Goal: Task Accomplishment & Management: Use online tool/utility

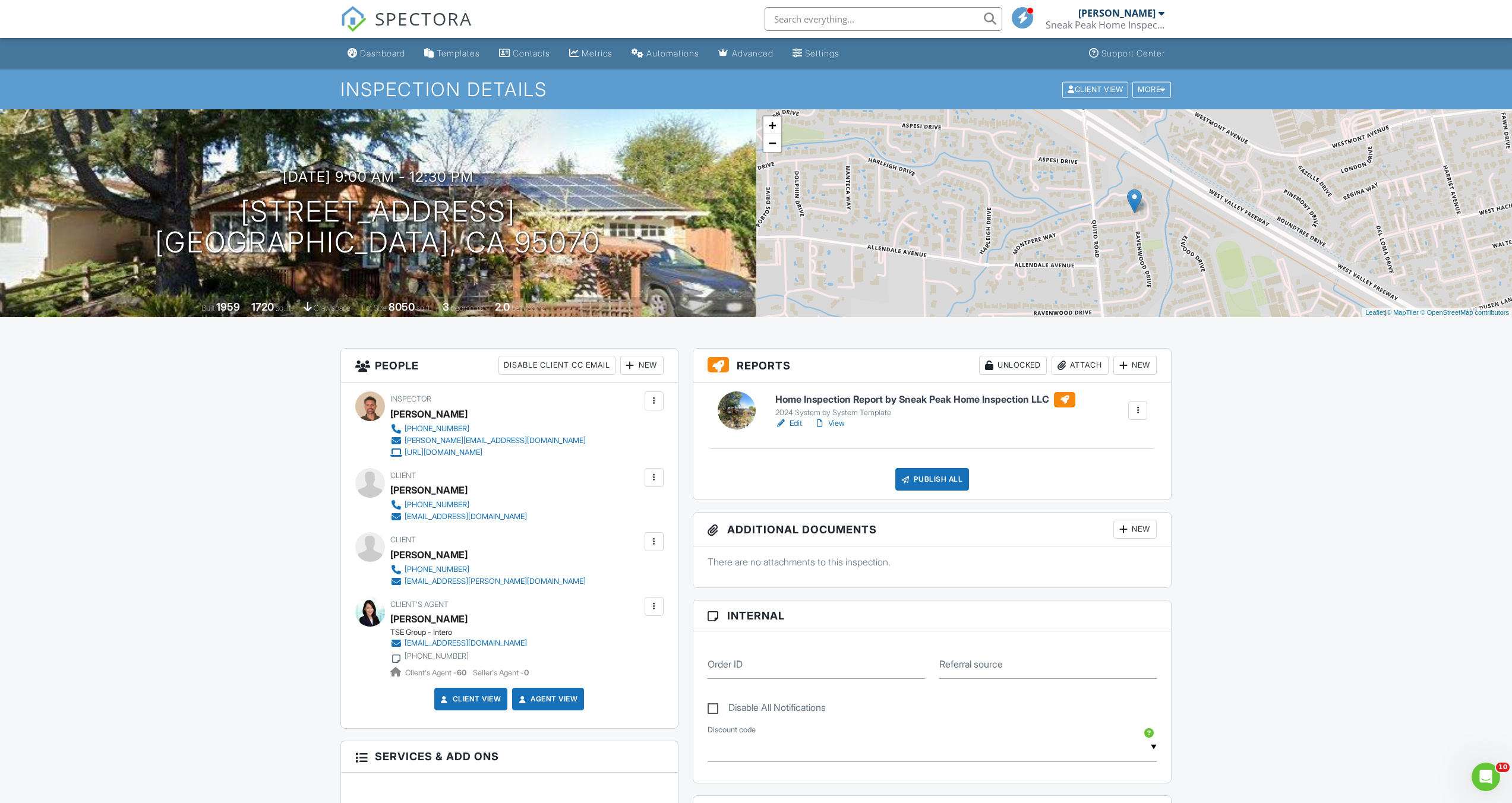
click at [836, 419] on link "View" at bounding box center [829, 423] width 31 height 12
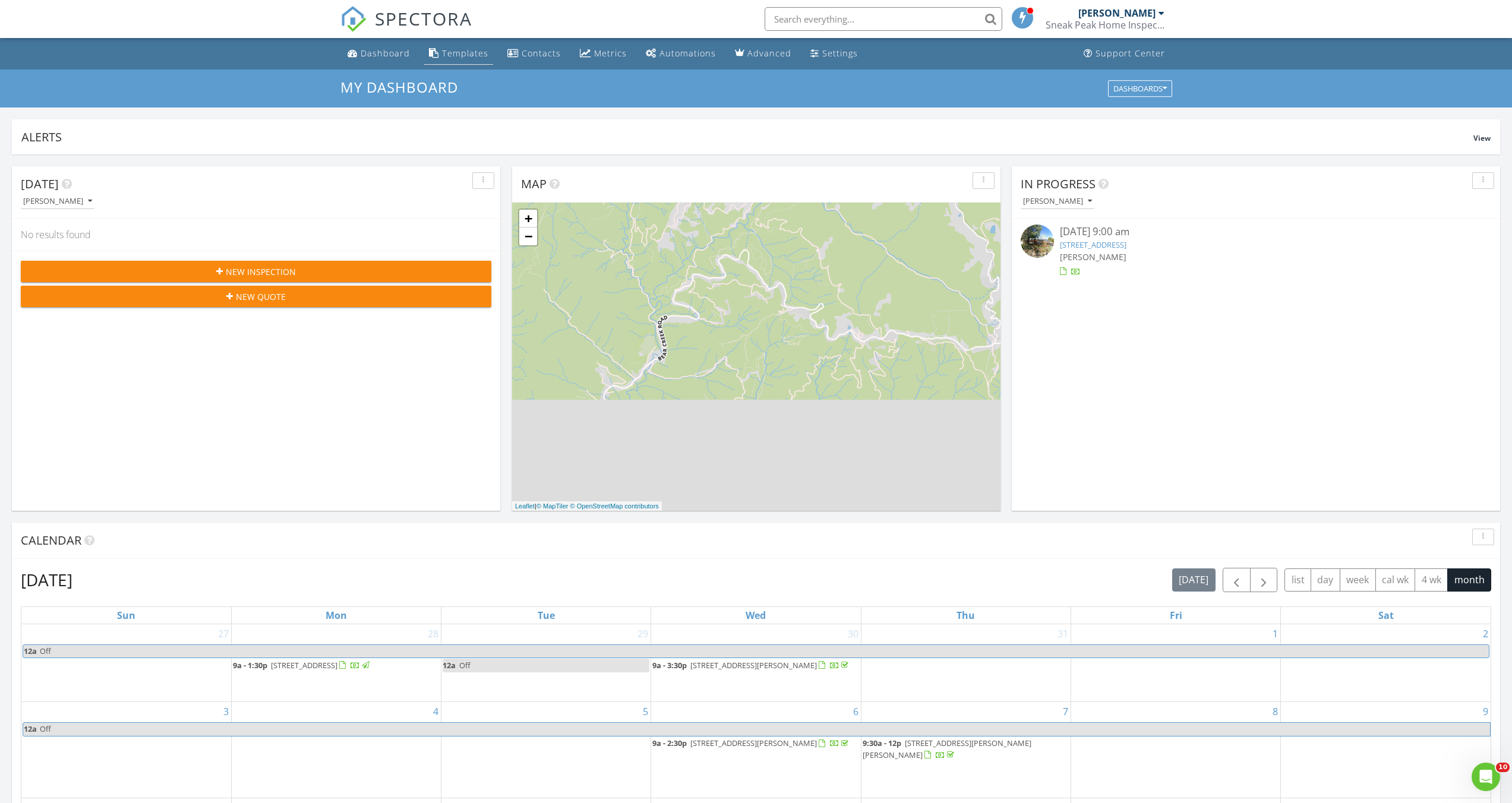
click at [454, 51] on div "Templates" at bounding box center [465, 53] width 46 height 11
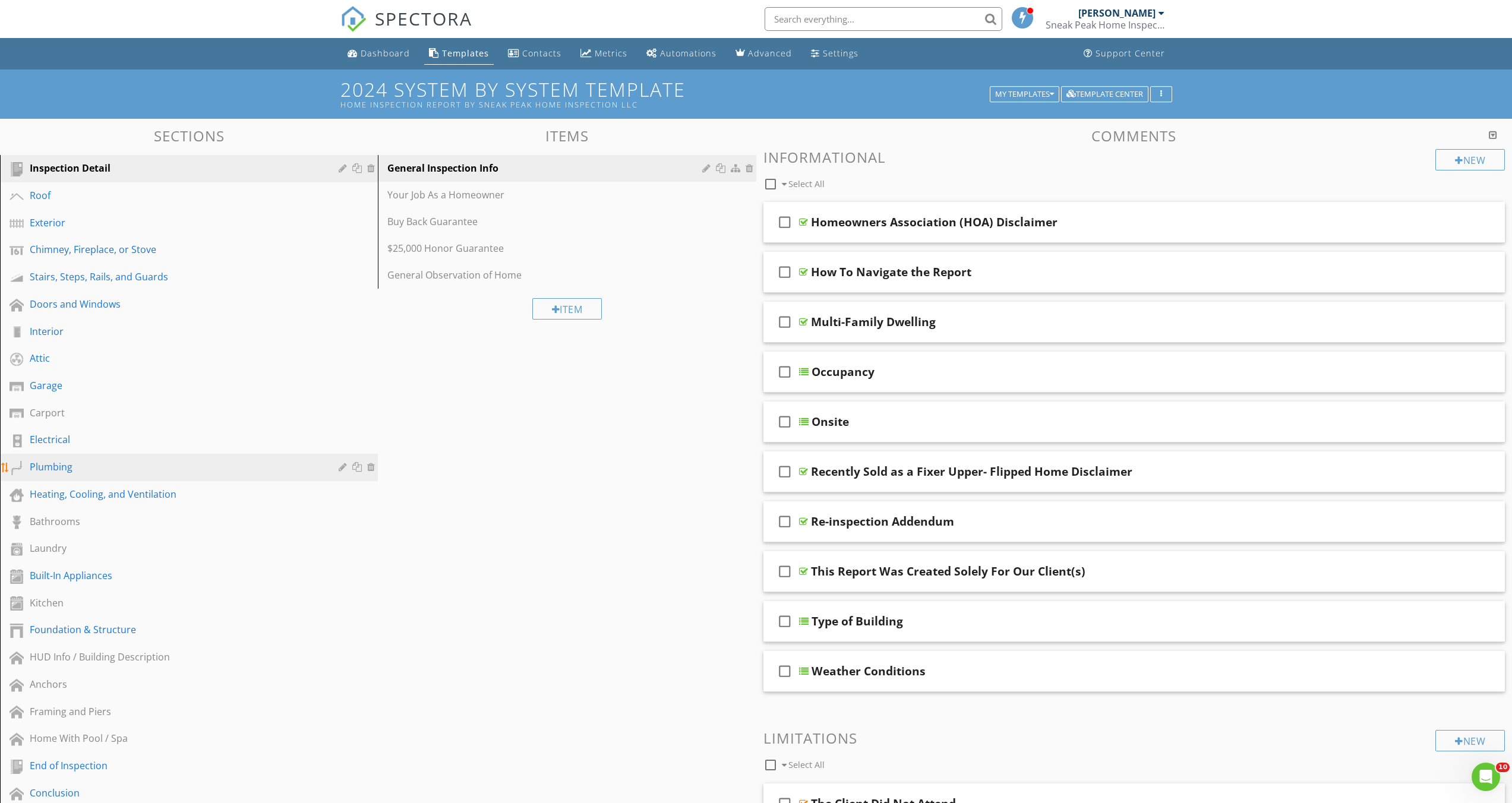
click at [99, 460] on div "Plumbing" at bounding box center [175, 467] width 292 height 14
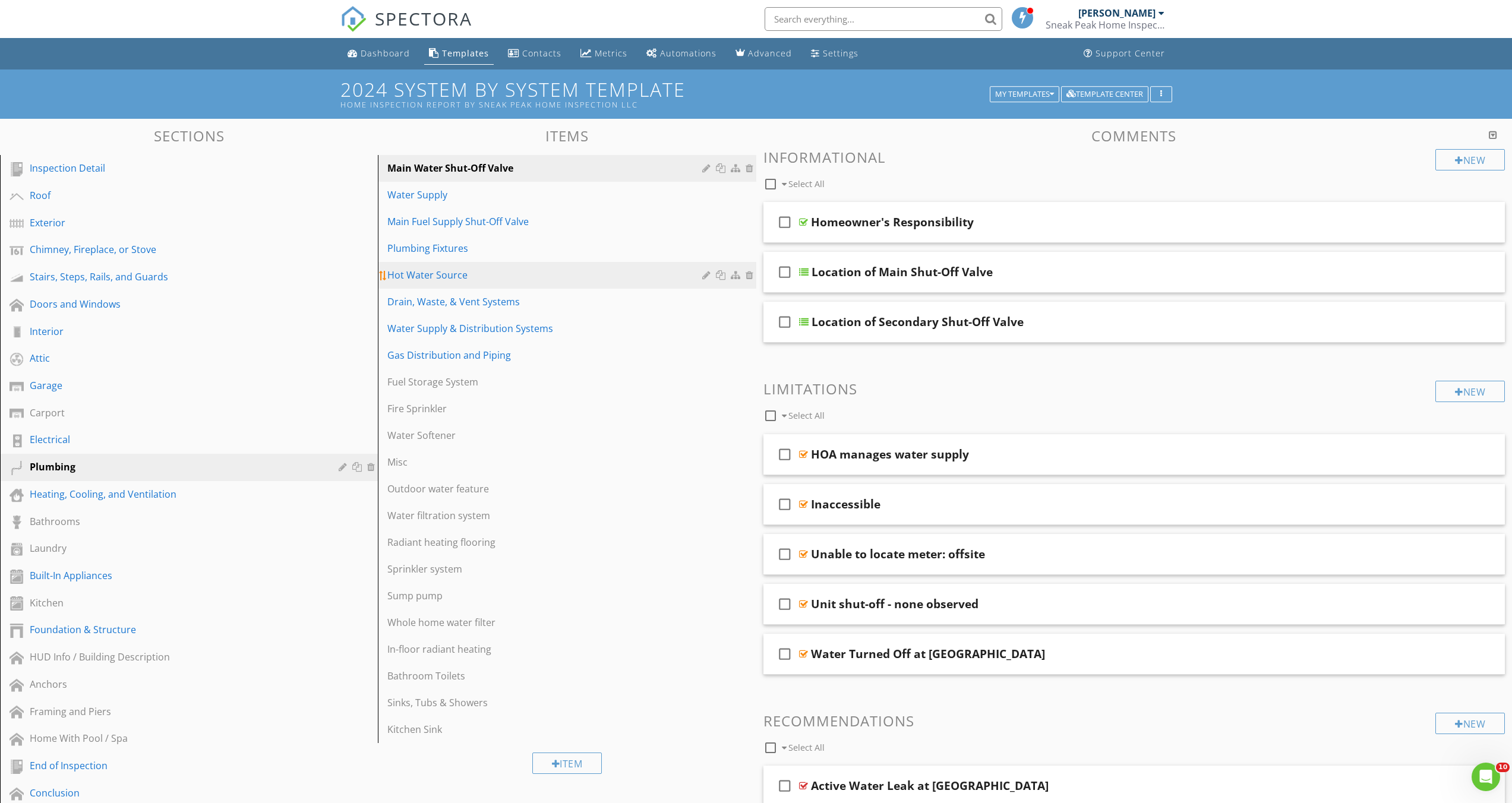
click at [470, 271] on div "Hot Water Source" at bounding box center [546, 275] width 318 height 14
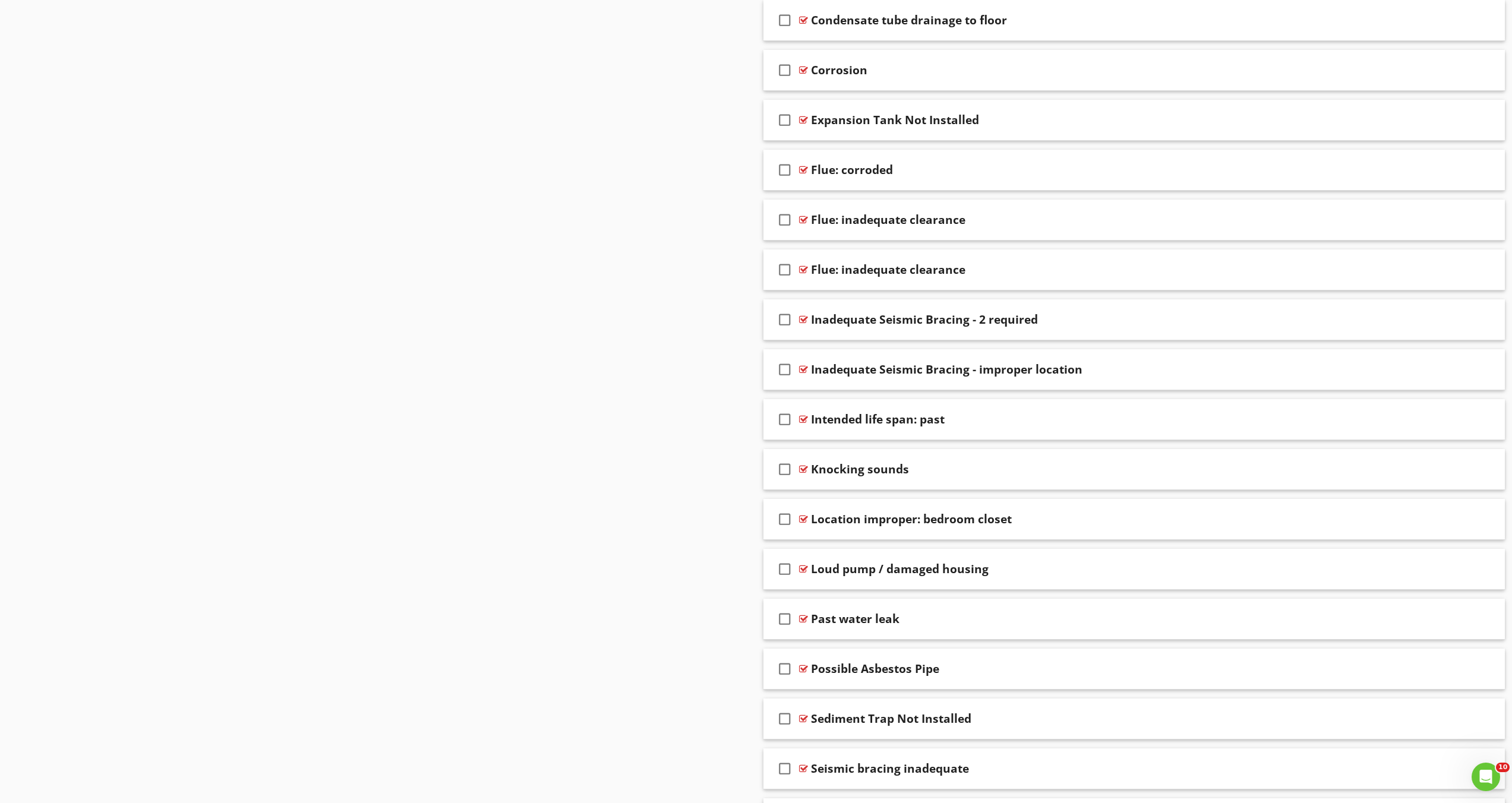
scroll to position [3047, 0]
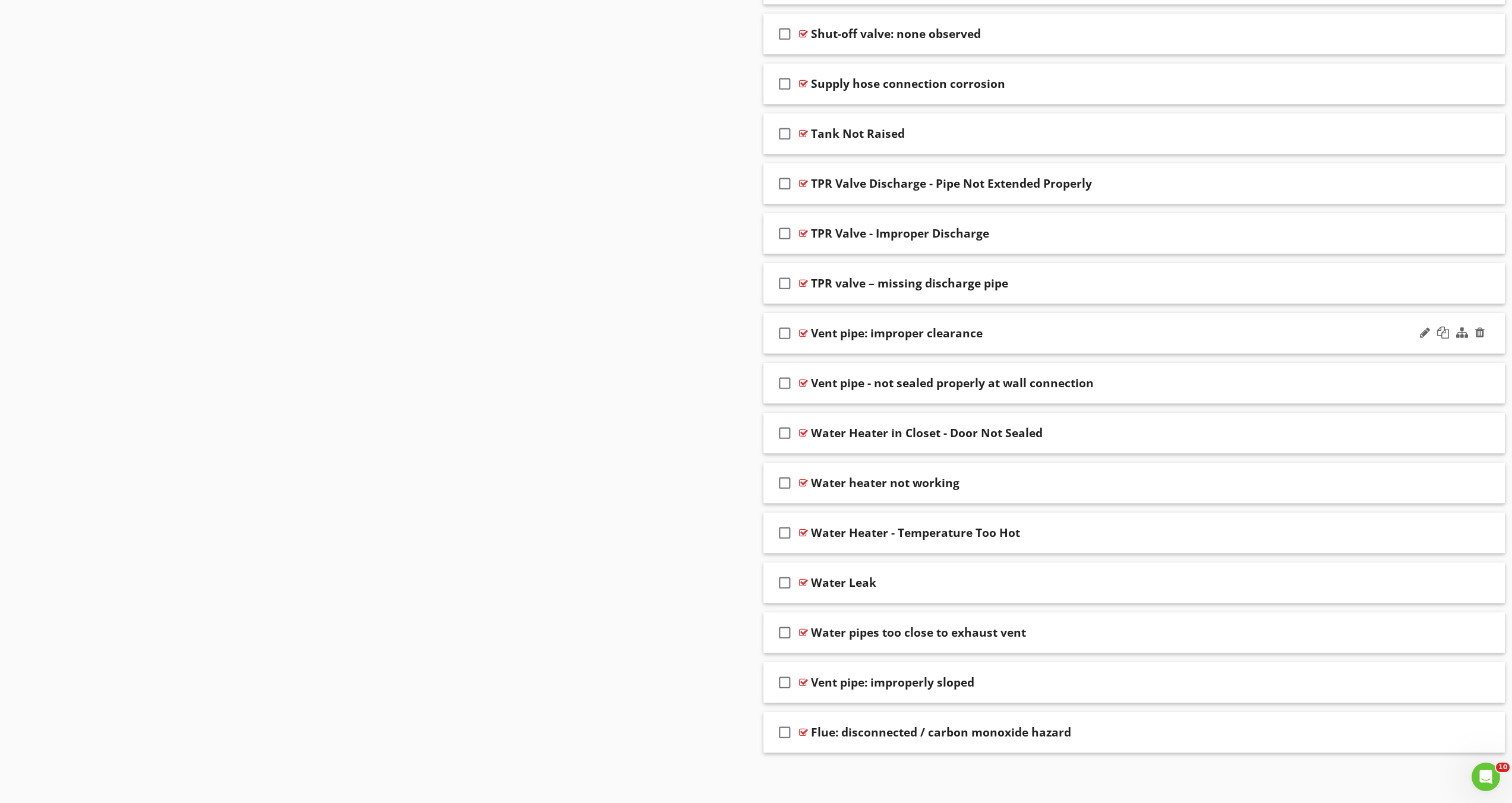
click at [1033, 331] on div "Vent pipe: improper clearance" at bounding box center [1080, 333] width 538 height 14
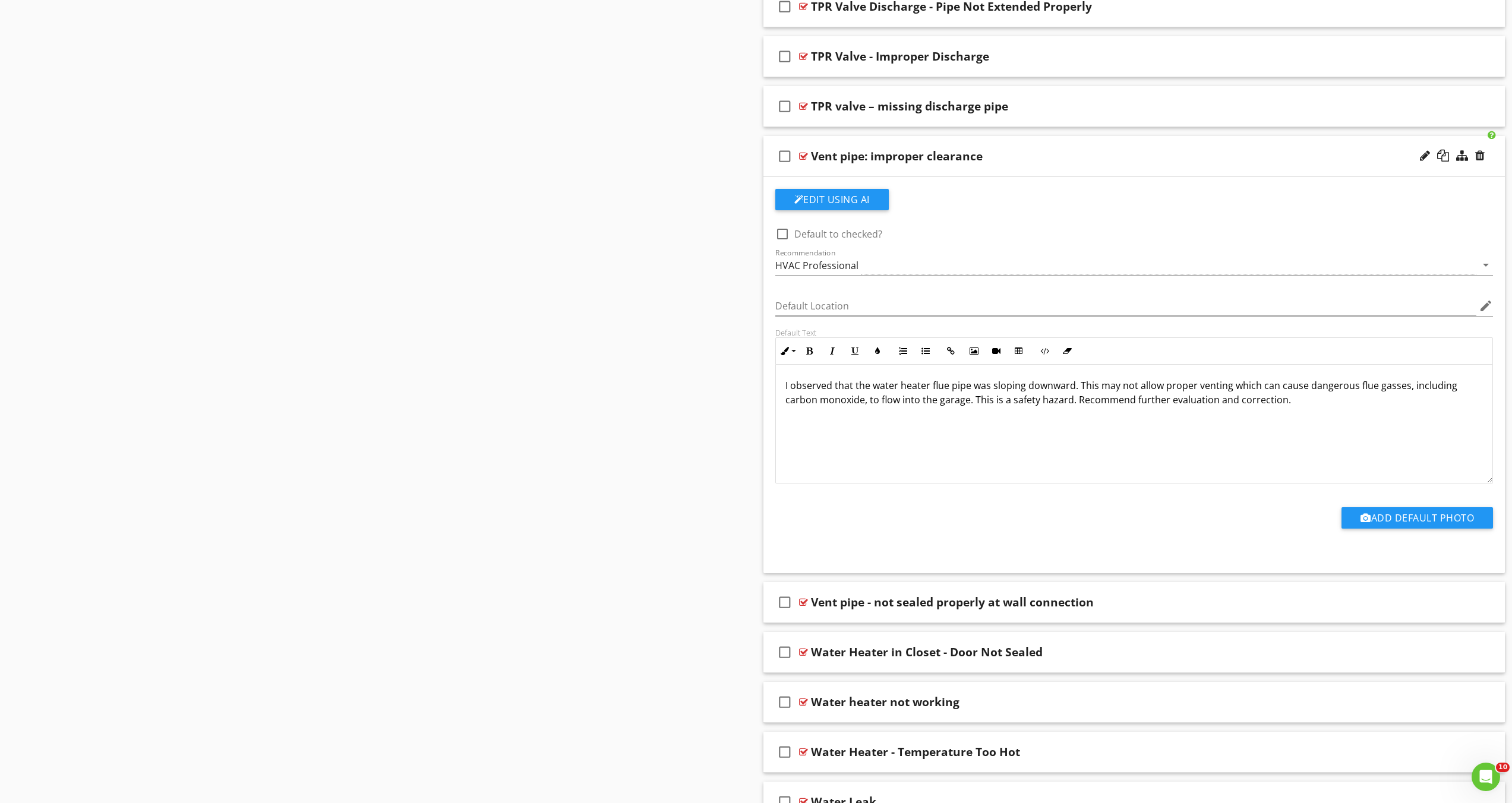
scroll to position [3443, 0]
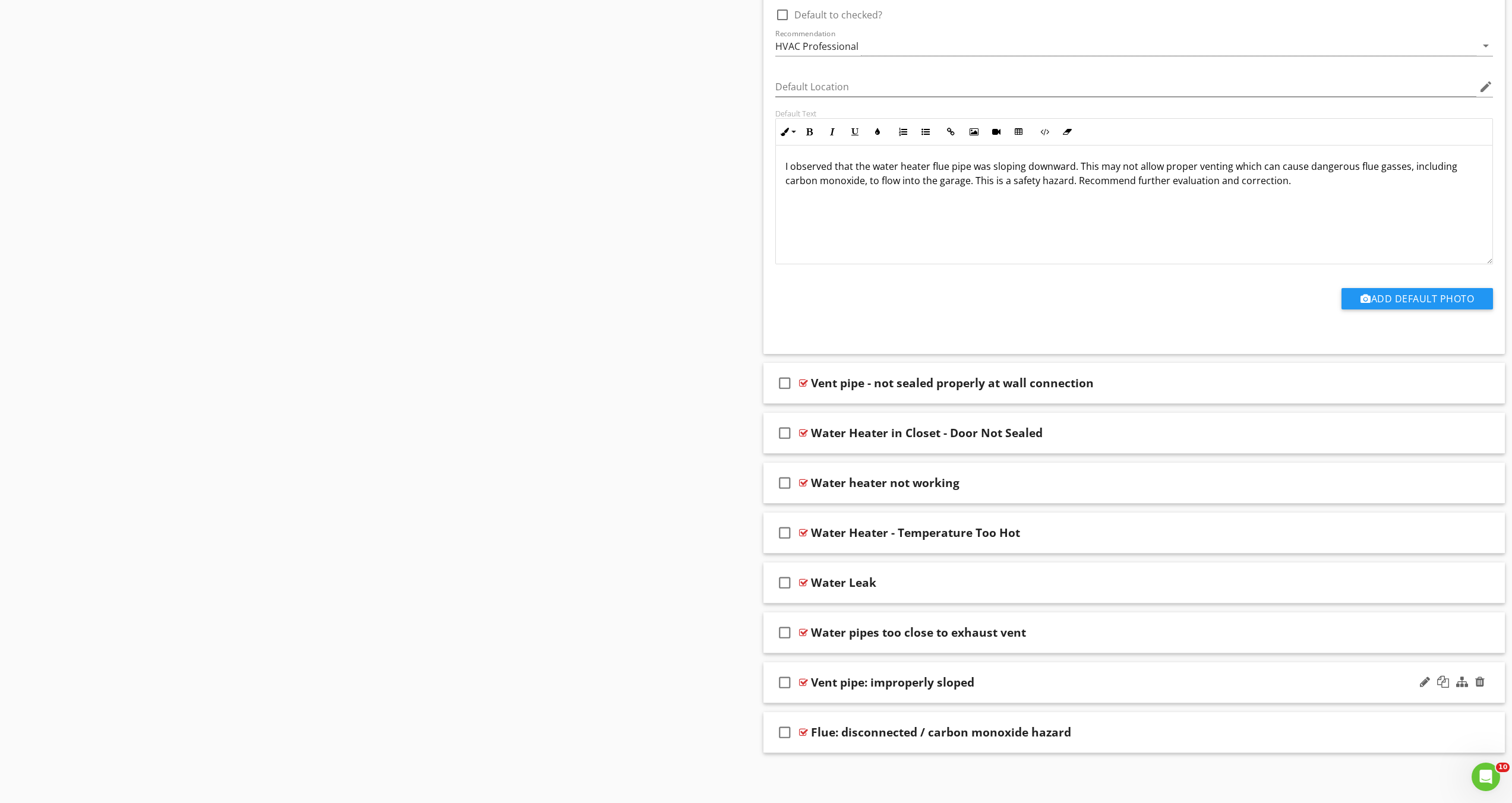
click at [992, 683] on div "Vent pipe: improperly sloped" at bounding box center [1080, 682] width 538 height 14
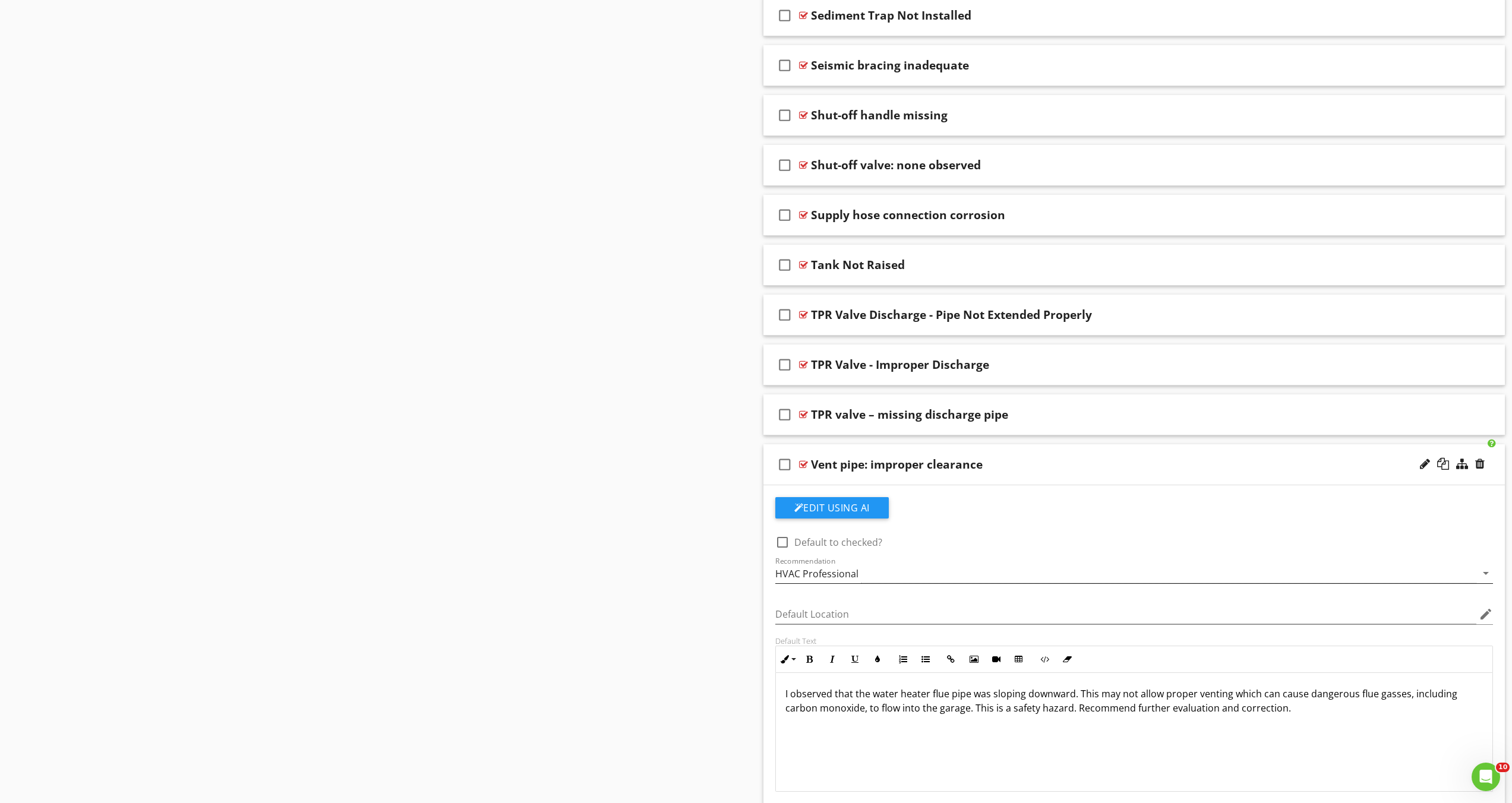
scroll to position [3214, 0]
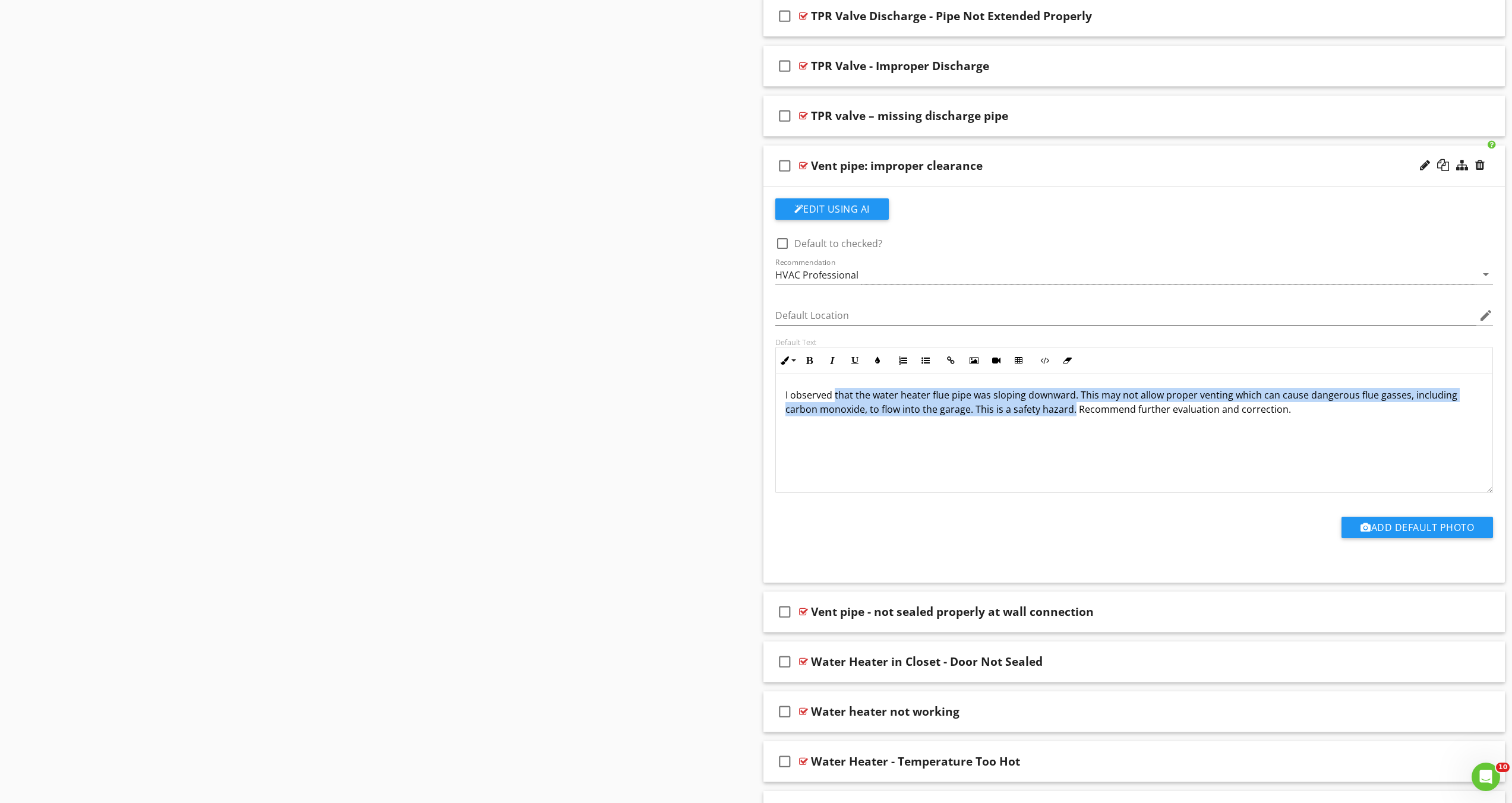
drag, startPoint x: 834, startPoint y: 392, endPoint x: 1074, endPoint y: 410, distance: 240.7
click at [1074, 410] on p "I observed that the water heater flue pipe was sloping downward. This may not a…" at bounding box center [1135, 402] width 698 height 29
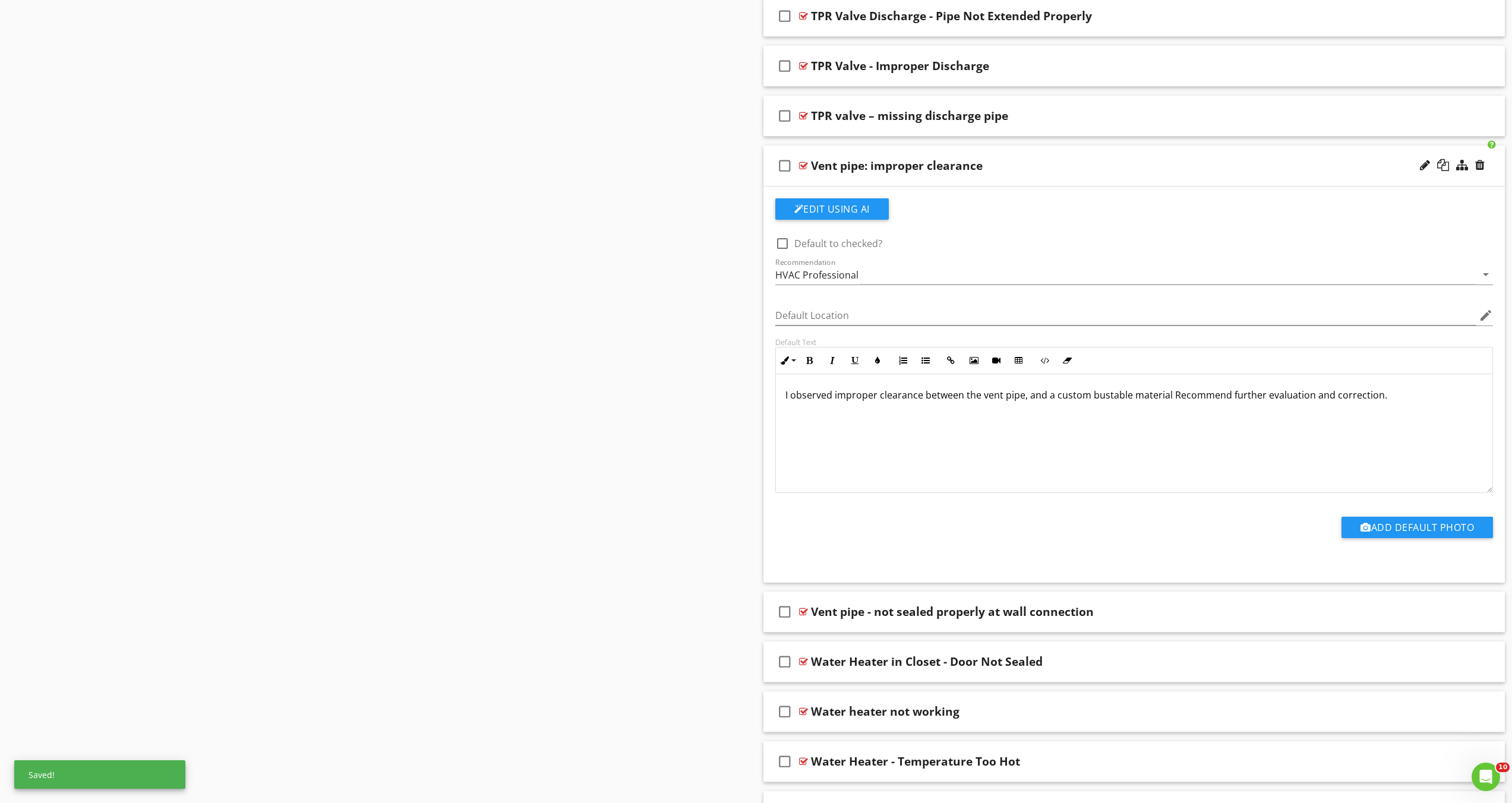
click at [1075, 395] on p "I observed improper clearance between the vent pipe, and a custom bustable mate…" at bounding box center [1135, 395] width 698 height 14
click at [1075, 398] on p "I observed improper clearance between the vent pipe, and a custoimproper cleara…" at bounding box center [1135, 402] width 698 height 29
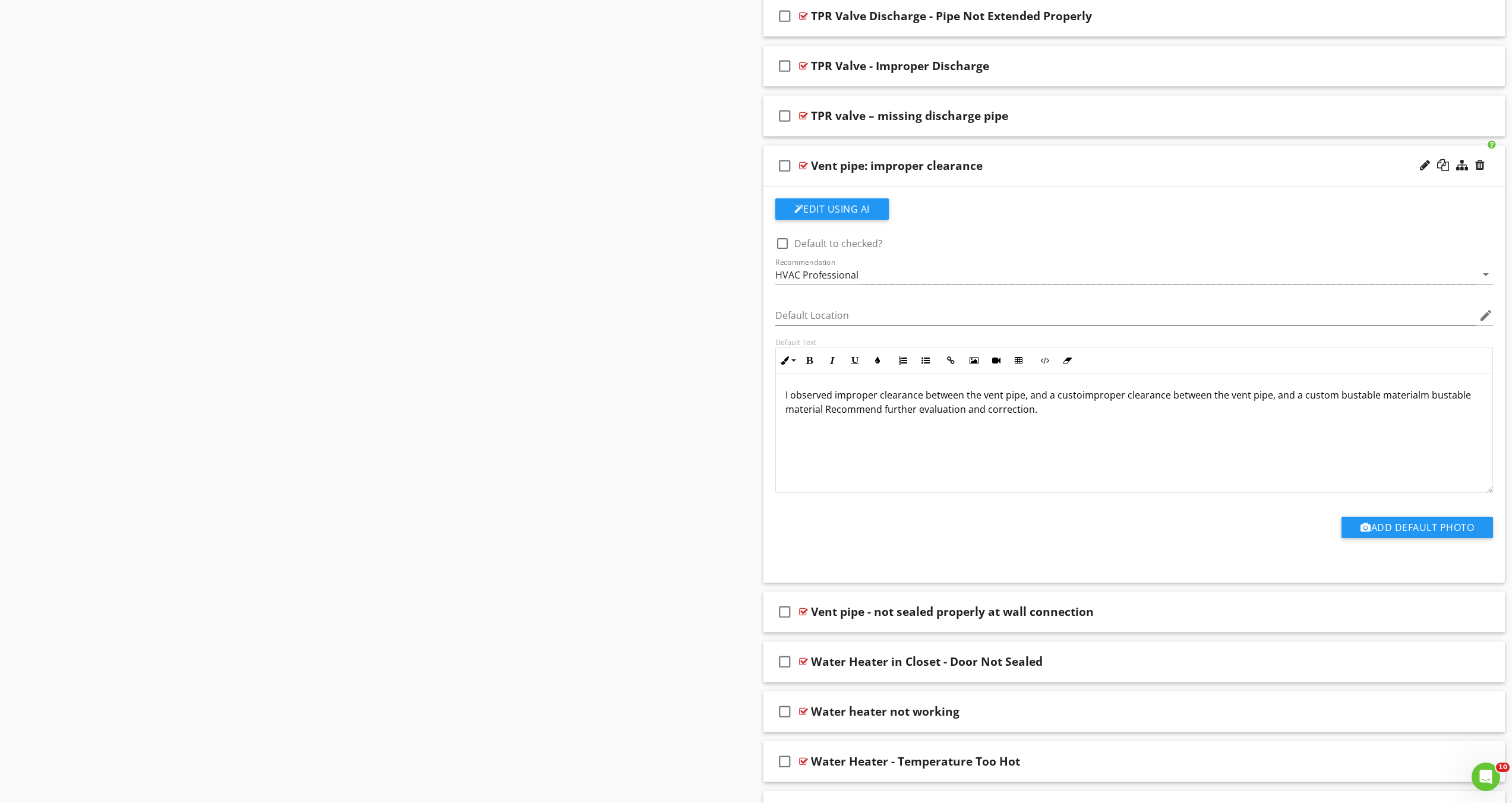
click at [1078, 398] on p "I observed improper clearance between the vent pipe, and a custoimproper cleara…" at bounding box center [1135, 402] width 698 height 29
click at [934, 398] on p "I observed improper clearance between the vent pipe, and a custoimproper cleara…" at bounding box center [1135, 402] width 698 height 29
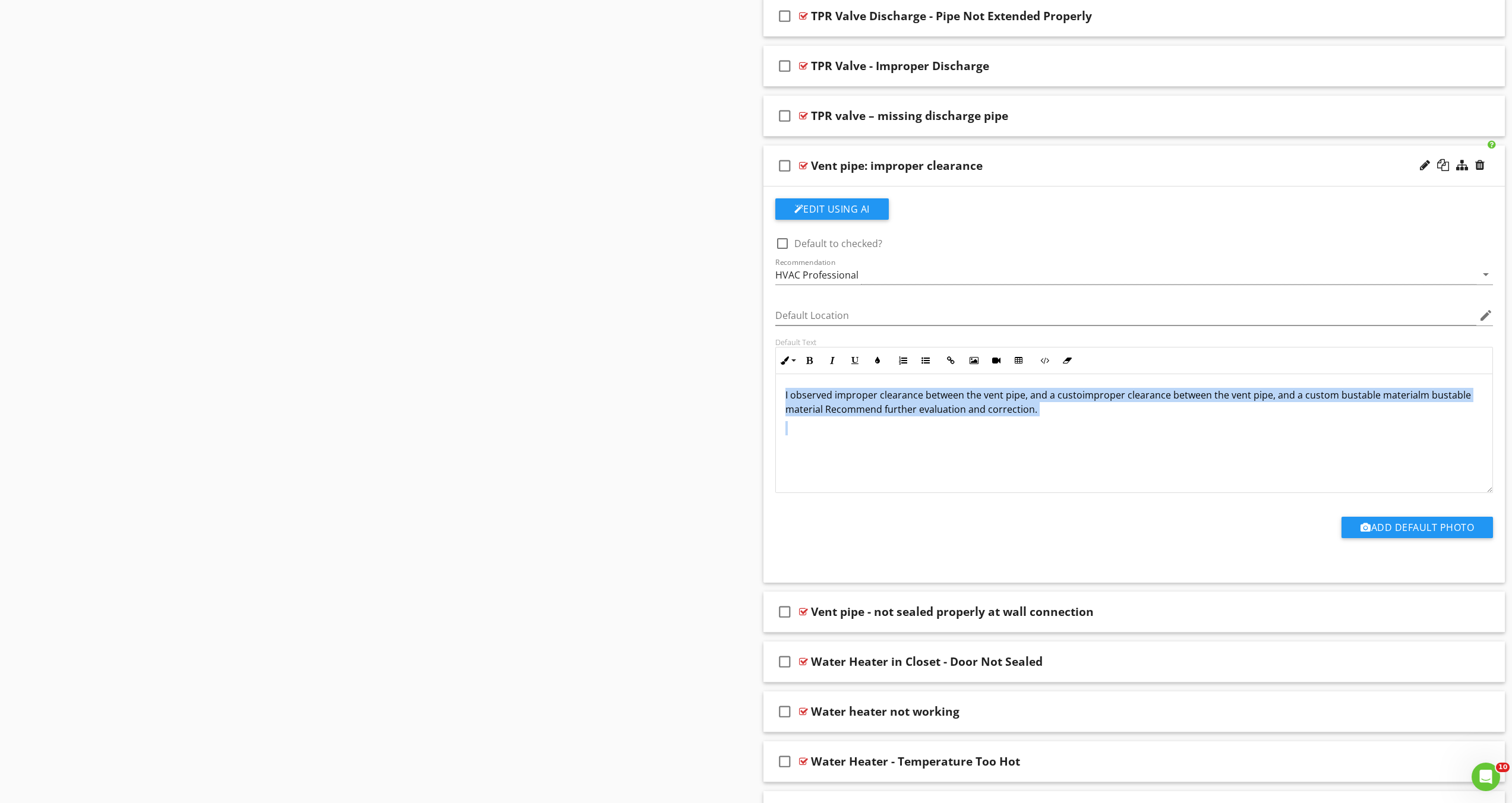
click at [934, 398] on p "I observed improper clearance between the vent pipe, and a custoimproper cleara…" at bounding box center [1135, 402] width 698 height 29
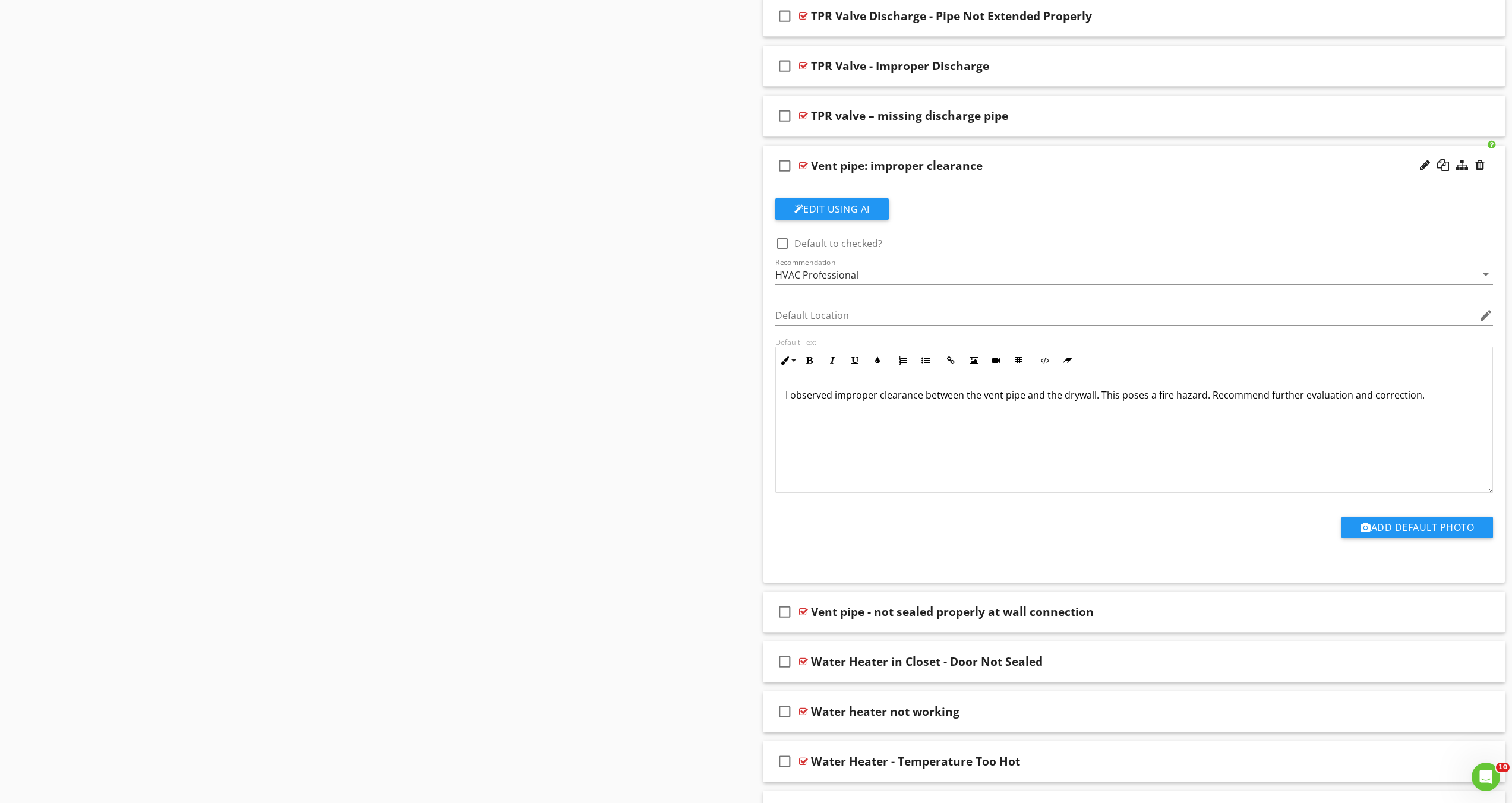
drag, startPoint x: 1093, startPoint y: 396, endPoint x: 1093, endPoint y: 414, distance: 18.0
click at [1093, 396] on p "I observed improper clearance between the vent pipe and the drywall. This poses…" at bounding box center [1135, 395] width 698 height 14
click at [928, 426] on p at bounding box center [1135, 428] width 698 height 14
click at [1142, 400] on p "I observed improper clearance between the vent pipe and the drywall (combustabl…" at bounding box center [1135, 402] width 698 height 29
click at [1067, 418] on div "I observed improper clearance between the vent pipe and the drywall (combustibl…" at bounding box center [1135, 433] width 717 height 119
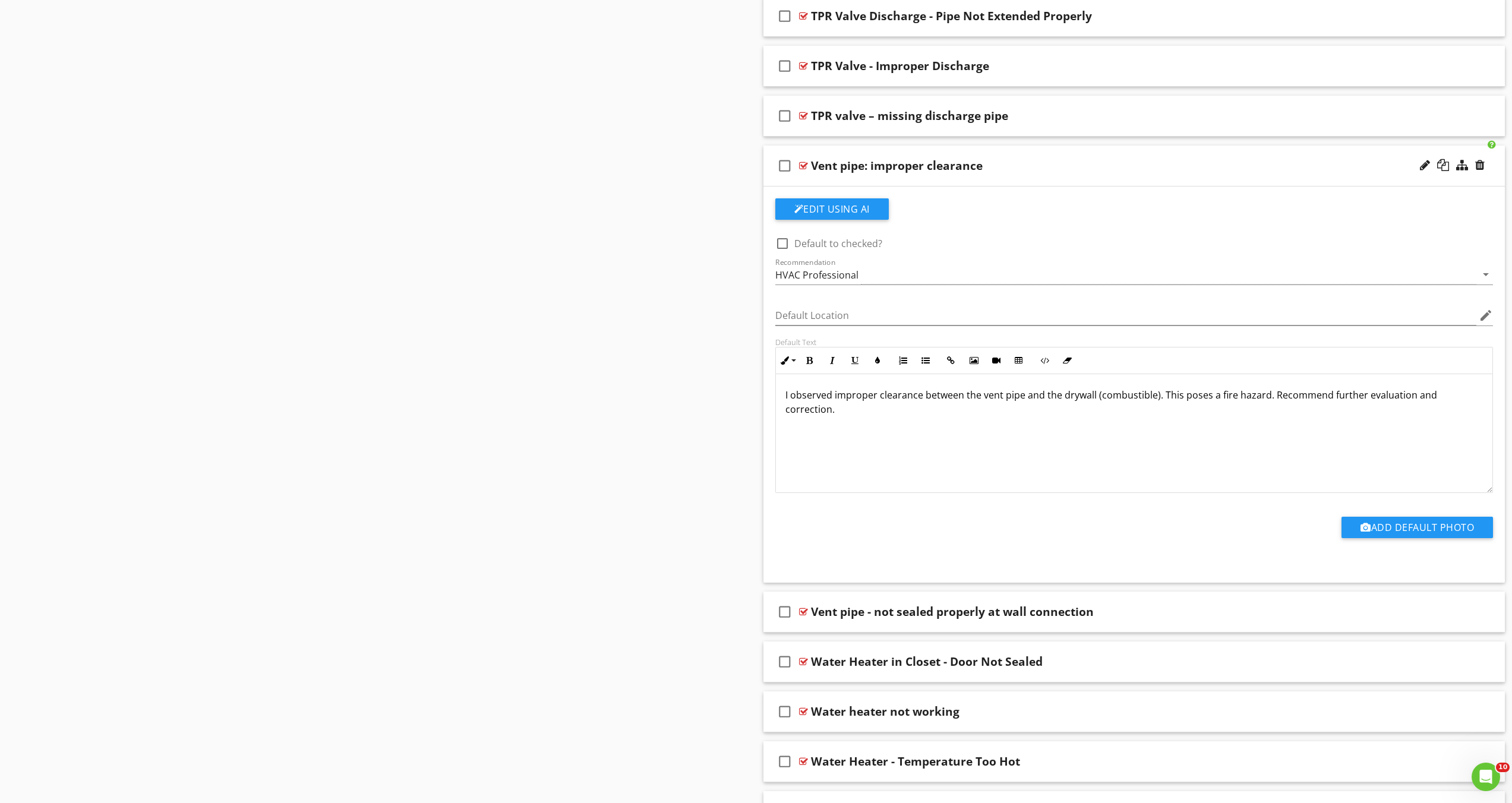
click at [1117, 427] on p at bounding box center [1135, 428] width 698 height 14
click at [1195, 395] on p "I observed improper clearance between the vent pipe and the drywall (combustibl…" at bounding box center [1135, 402] width 698 height 29
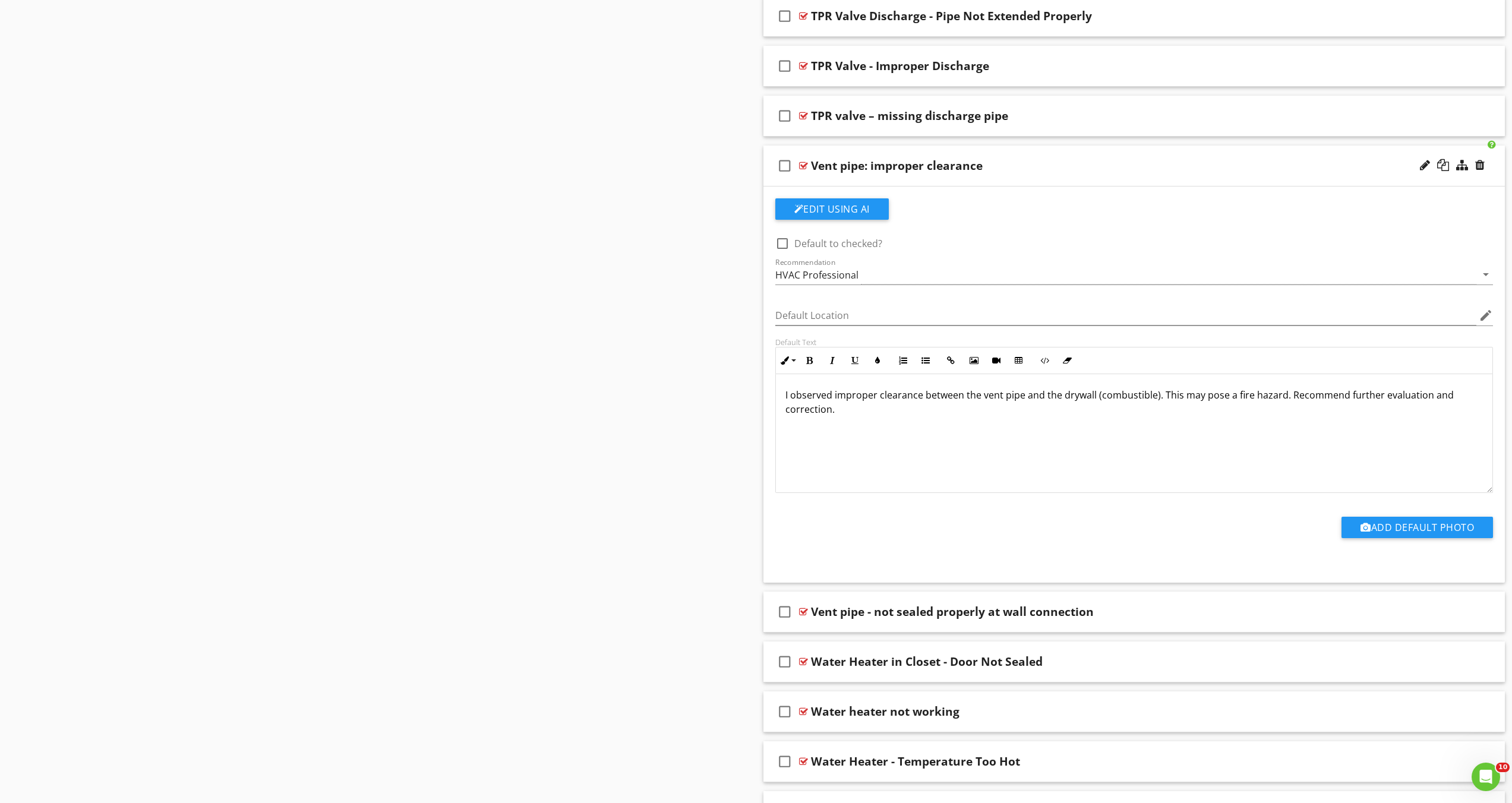
click at [885, 393] on p "I observed improper clearance between the vent pipe and the drywall (combustibl…" at bounding box center [1135, 402] width 698 height 29
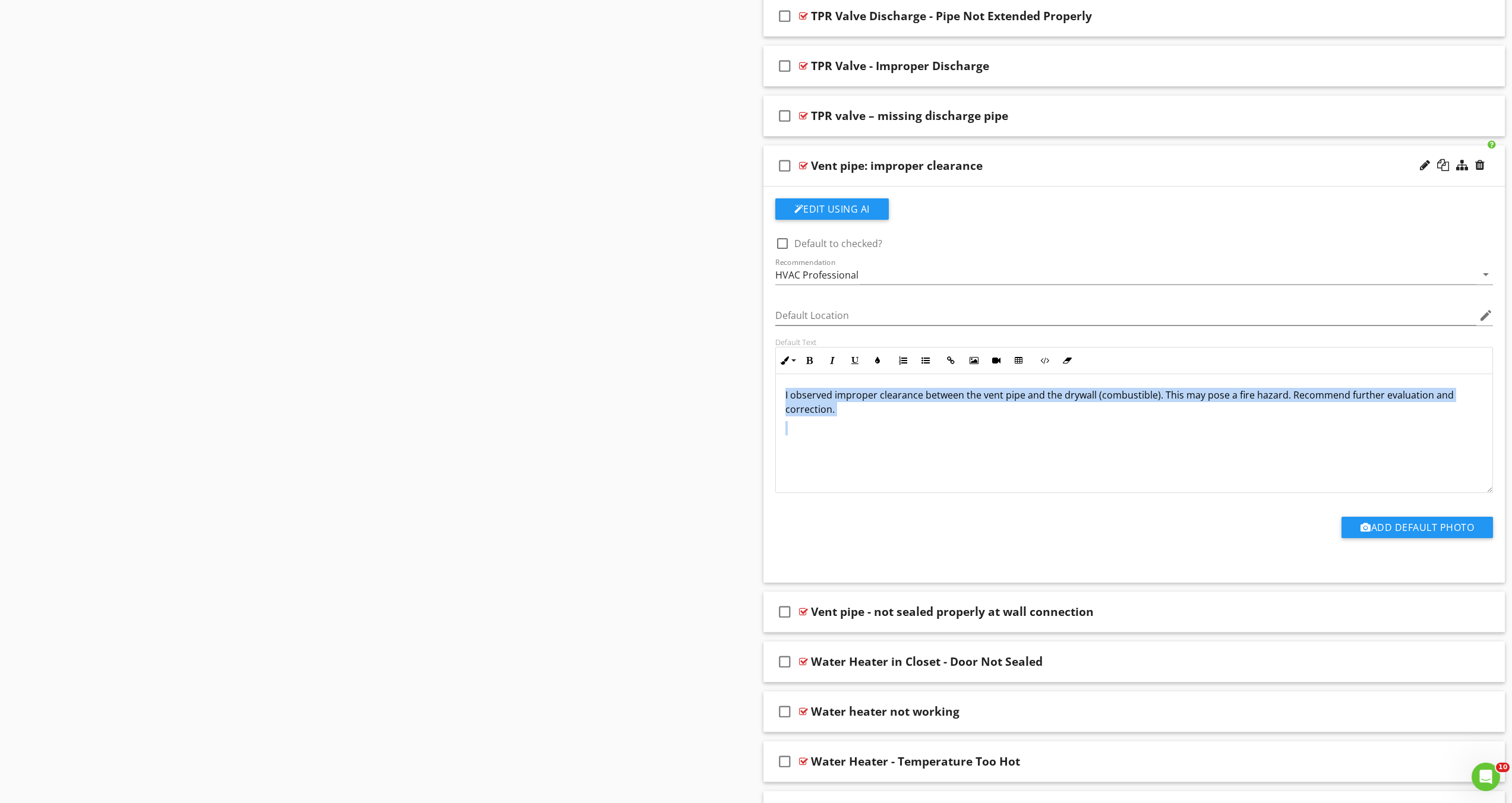
click at [885, 393] on p "I observed improper clearance between the vent pipe and the drywall (combustibl…" at bounding box center [1135, 402] width 698 height 29
copy p "I observed improper clearance between the vent pipe and the drywall (combustibl…"
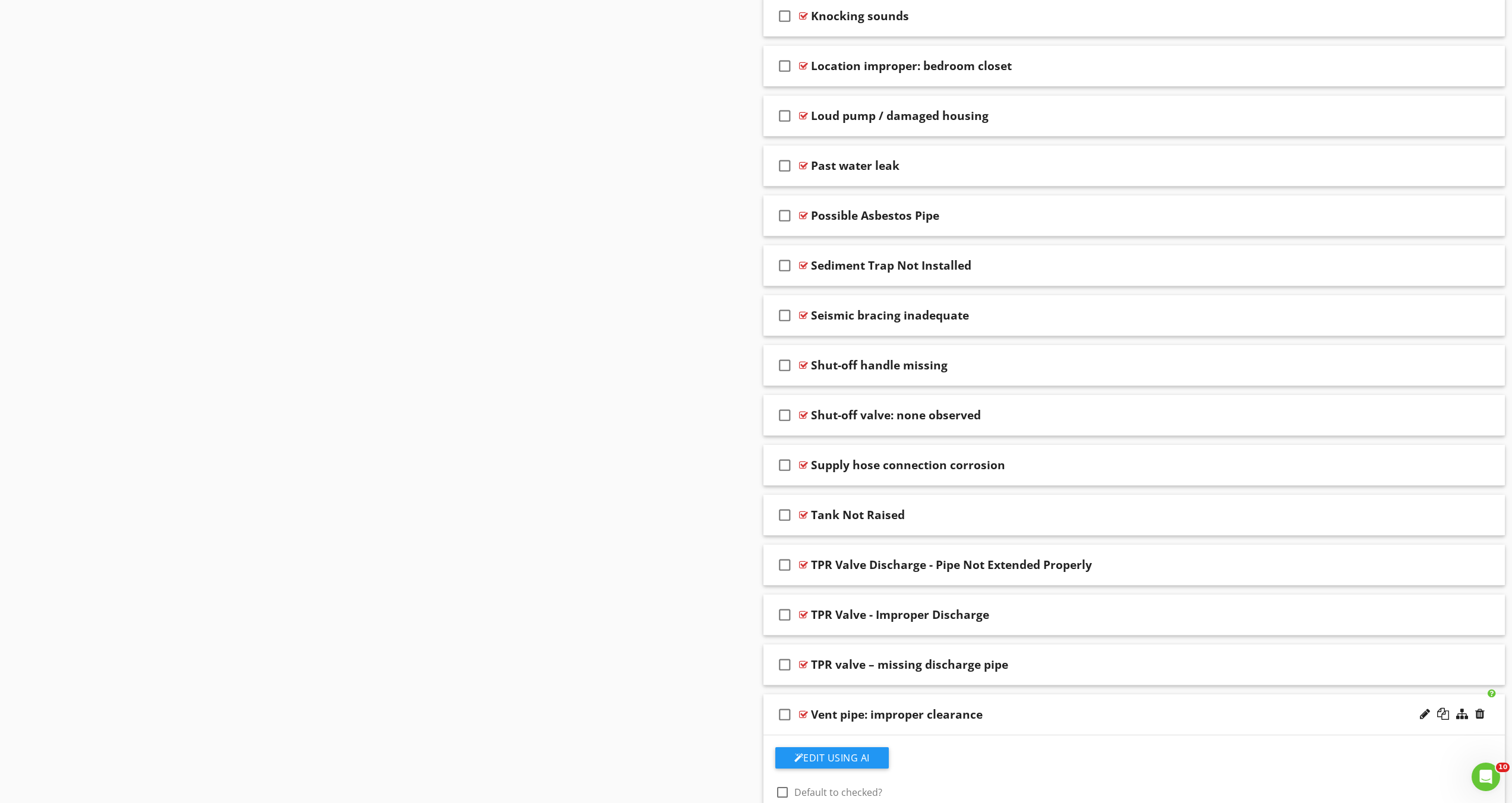
scroll to position [0, 0]
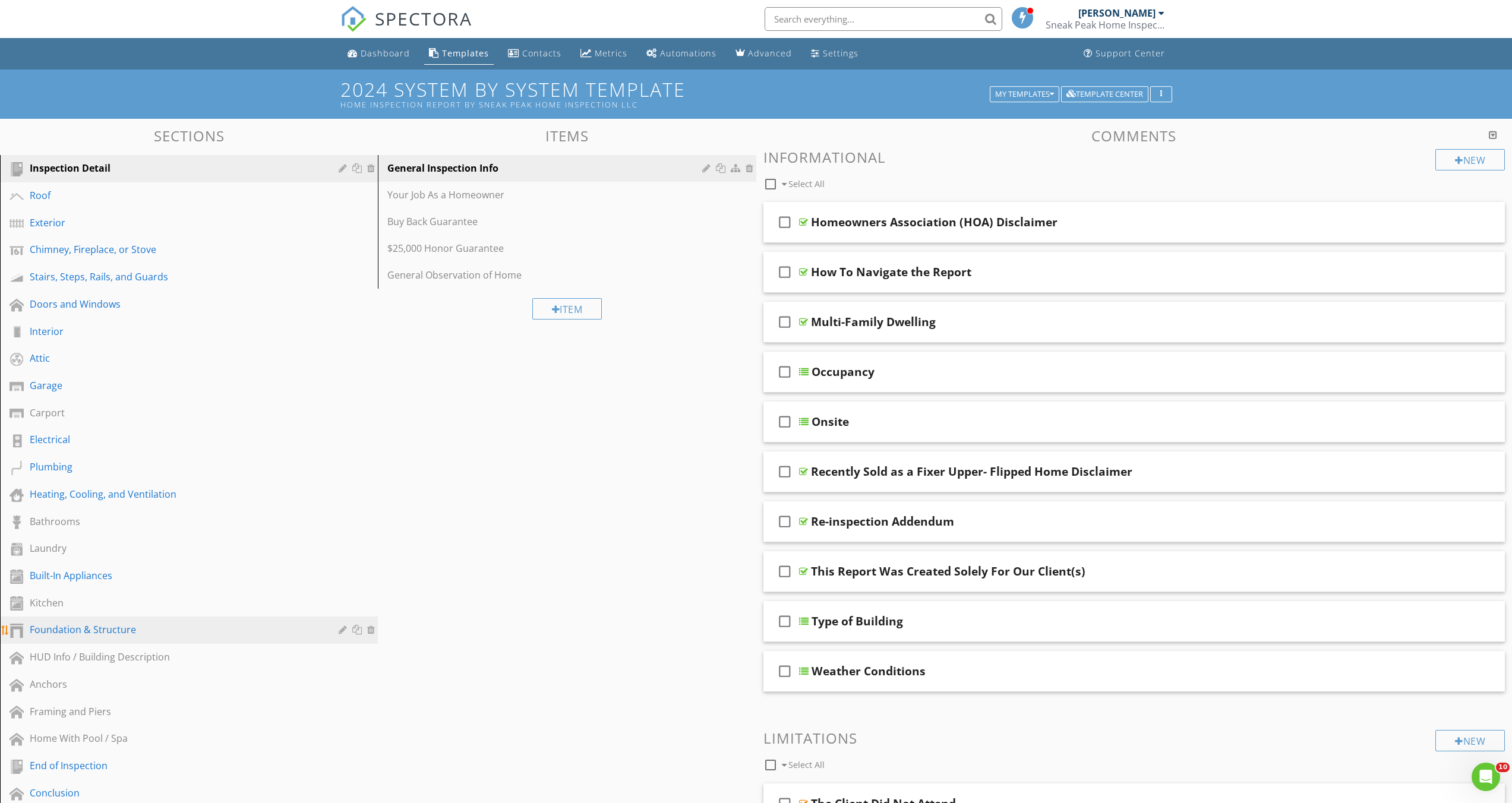
click at [114, 627] on div "Foundation & Structure" at bounding box center [175, 629] width 292 height 14
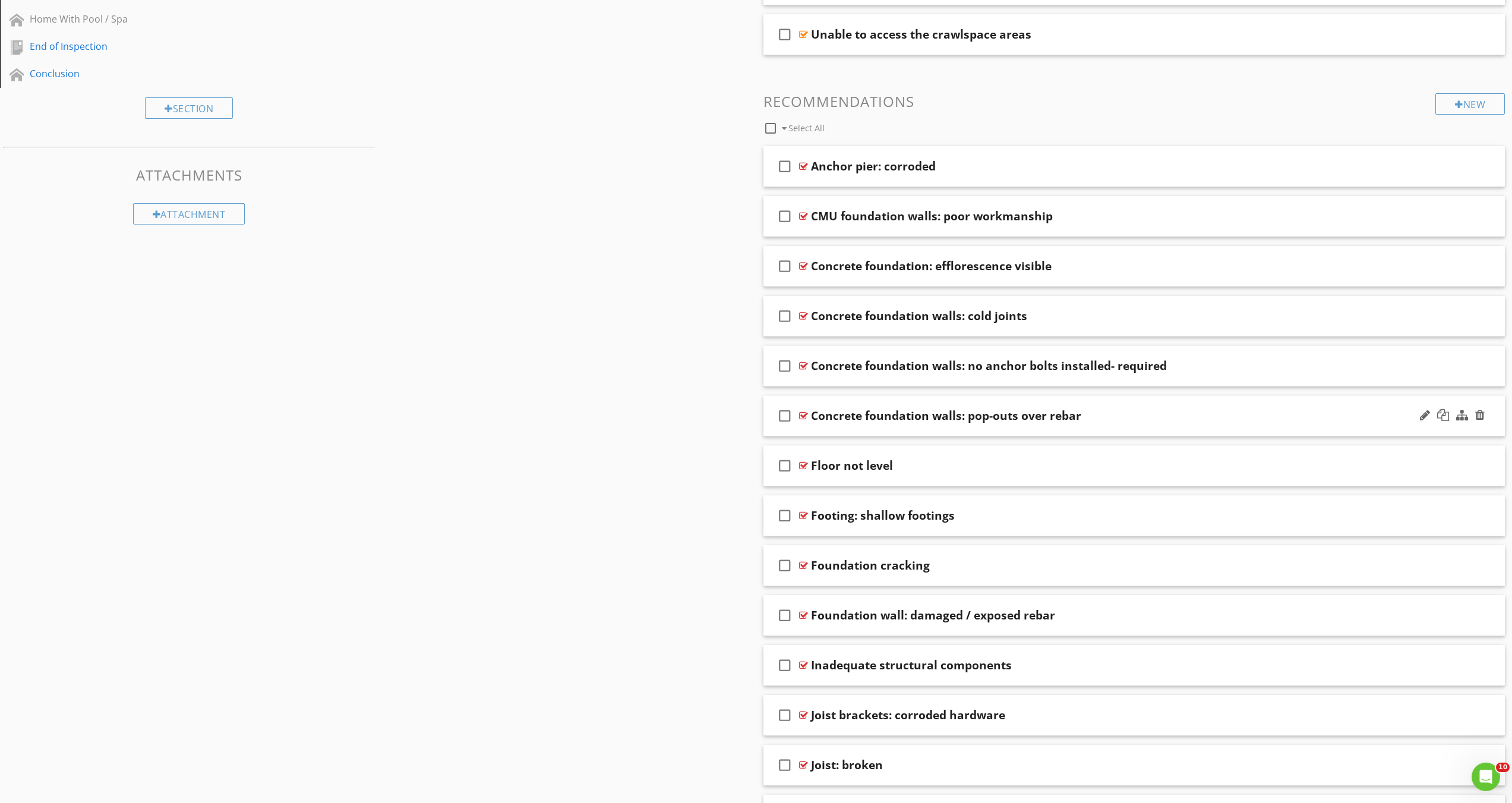
scroll to position [727, 0]
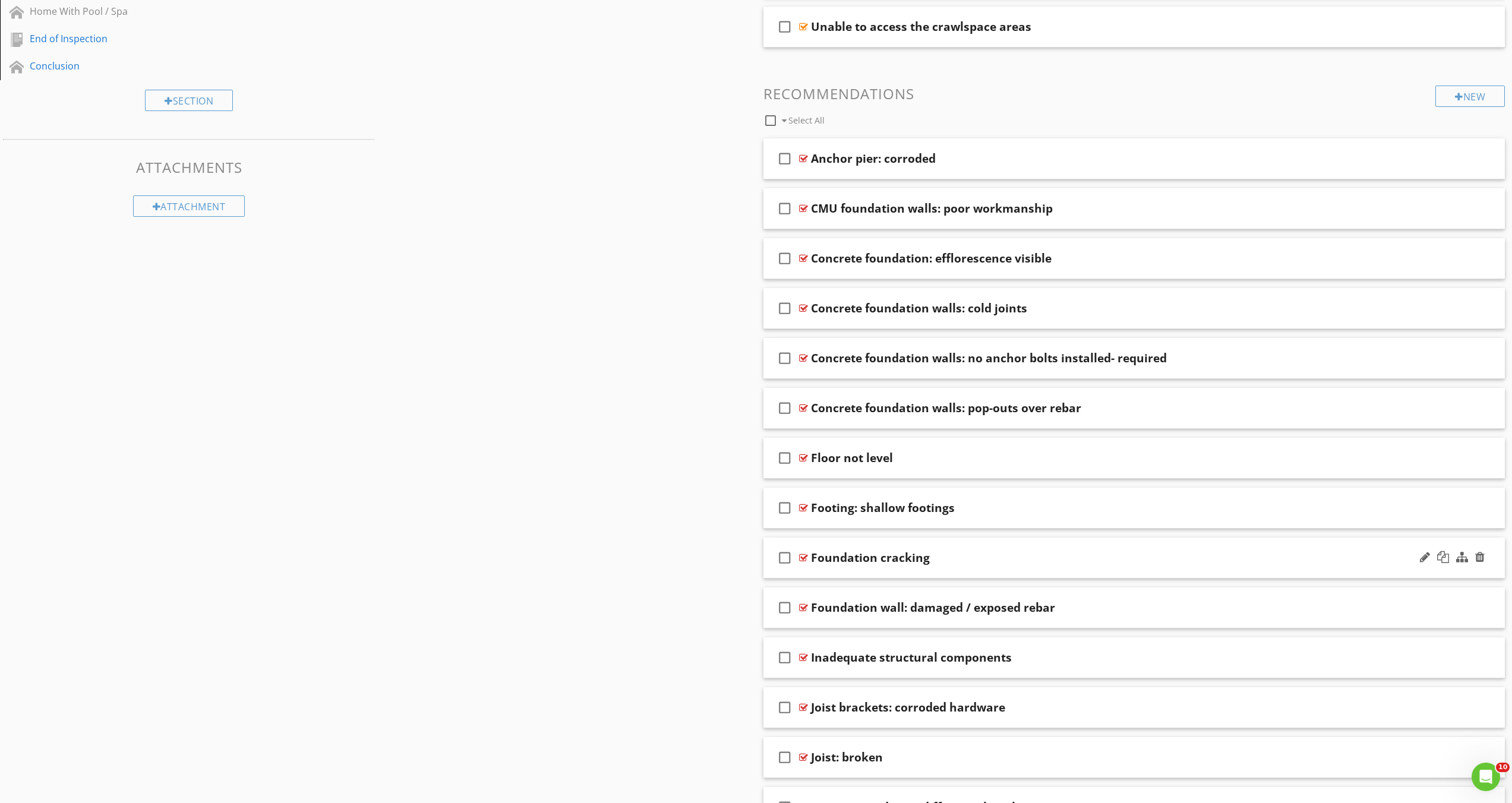
click at [878, 569] on div "check_box_outline_blank Foundation cracking" at bounding box center [1135, 558] width 742 height 41
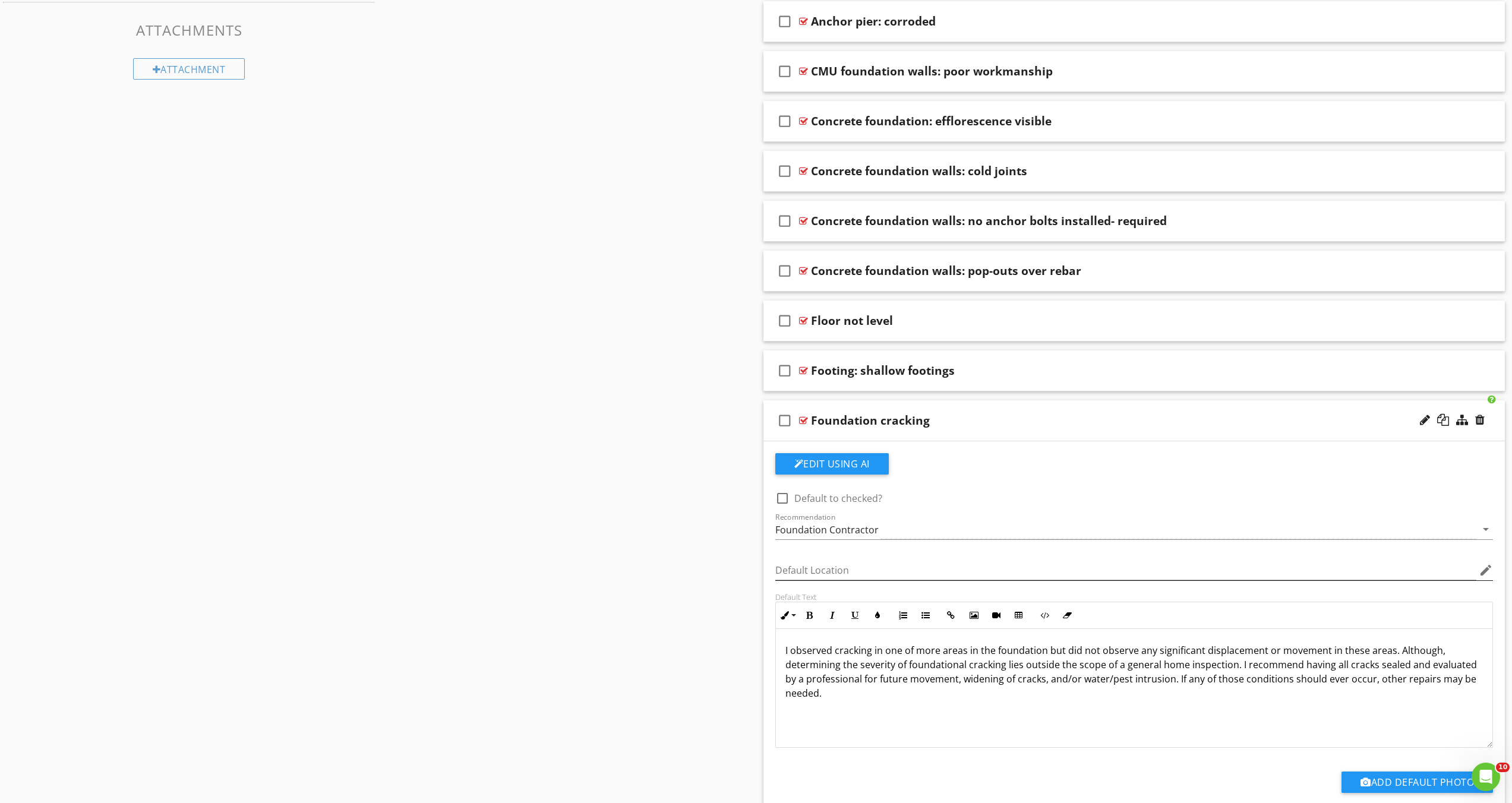
scroll to position [987, 0]
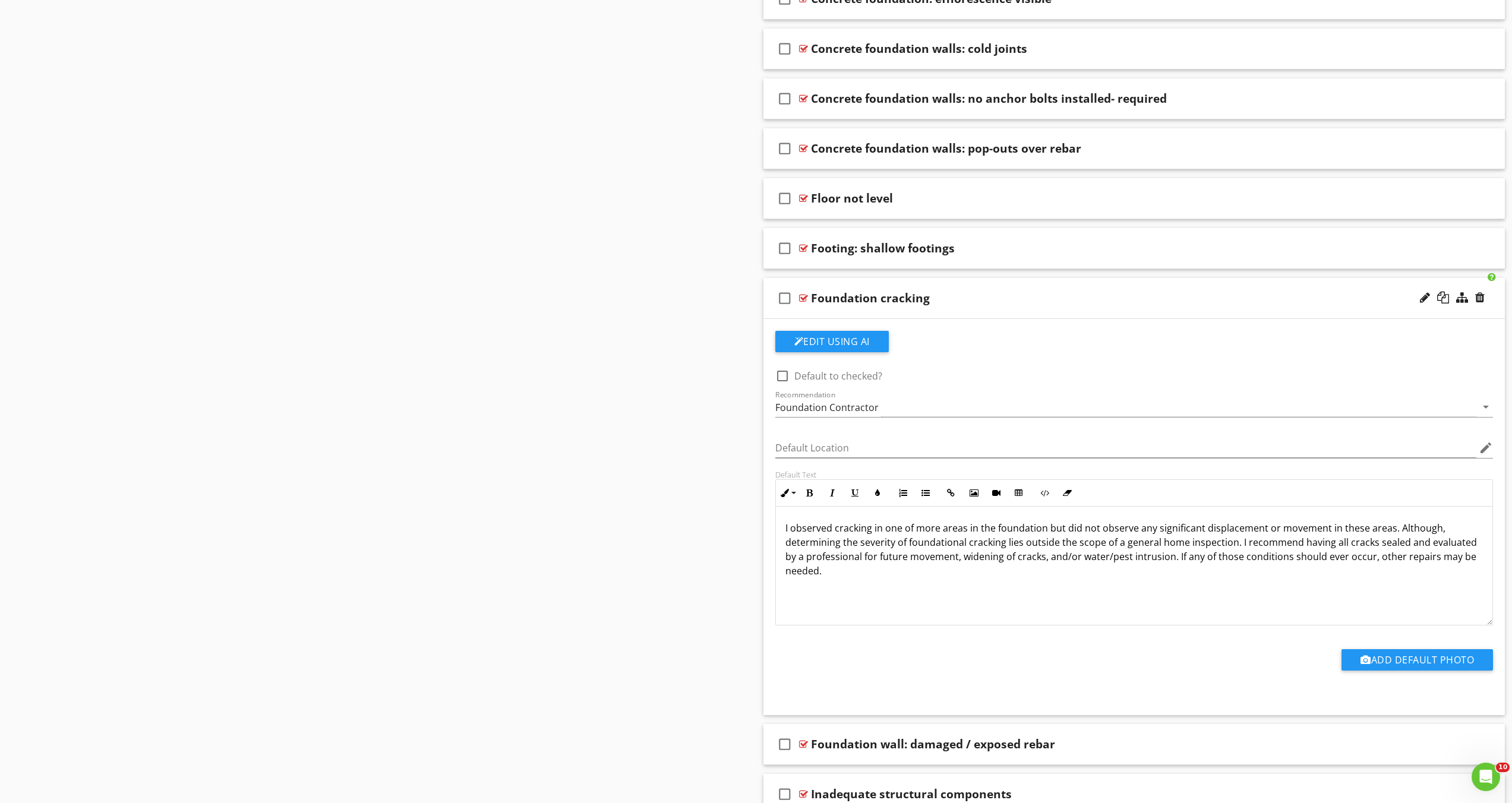
drag, startPoint x: 910, startPoint y: 529, endPoint x: 912, endPoint y: 554, distance: 25.1
click at [910, 529] on p "I observed cracking in one of more areas in the foundation but did not observe …" at bounding box center [1135, 550] width 698 height 57
click at [570, 485] on div "Sections Inspection Detail Roof Exterior Chimney, Fireplace, or Stove Stairs, S…" at bounding box center [756, 242] width 1512 height 2219
